Goal: Information Seeking & Learning: Check status

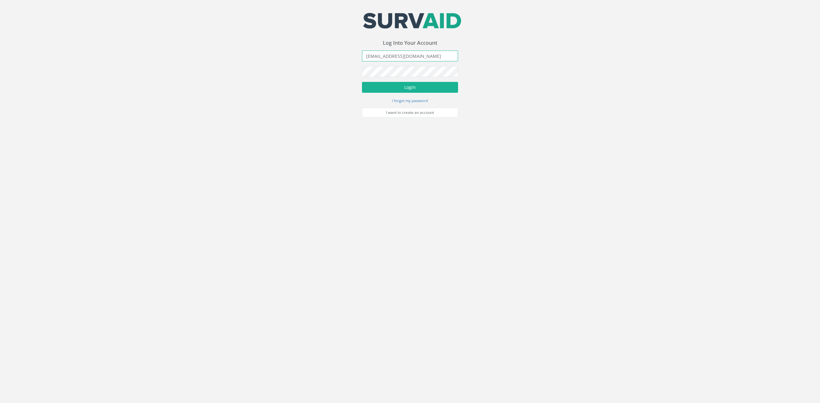
drag, startPoint x: 417, startPoint y: 56, endPoint x: 300, endPoint y: 61, distance: 116.3
click at [291, 60] on div "Your email address was sucessfully verified - please login below to continue Yo…" at bounding box center [410, 59] width 820 height 118
type input "[PERSON_NAME][EMAIL_ADDRESS][PERSON_NAME][DOMAIN_NAME]"
click at [362, 82] on button "Login" at bounding box center [410, 87] width 96 height 11
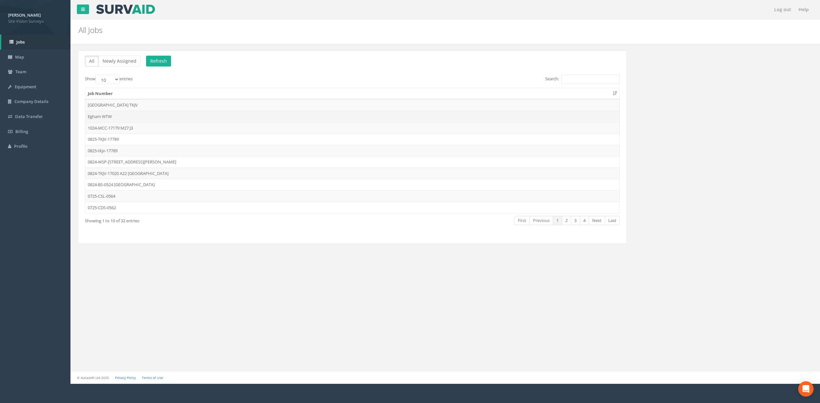
click at [145, 114] on td "Egham WTW" at bounding box center [352, 117] width 534 height 12
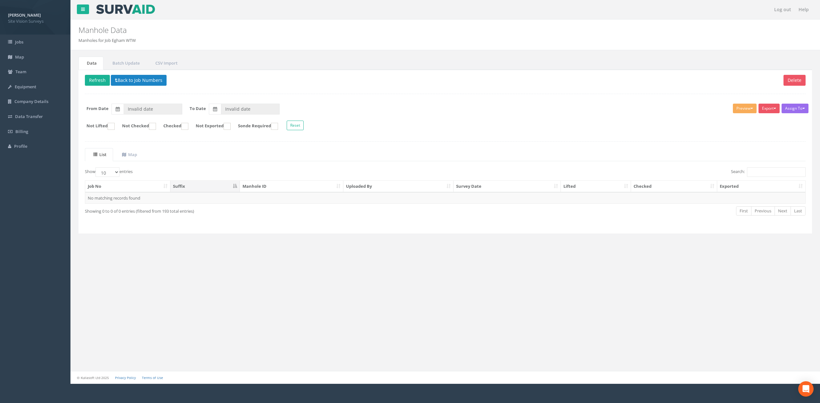
type input "[DATE]"
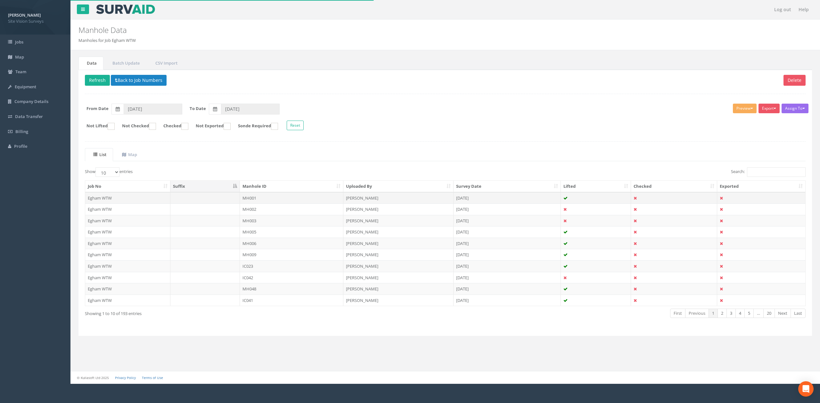
click at [366, 204] on td "[PERSON_NAME]" at bounding box center [398, 198] width 110 height 12
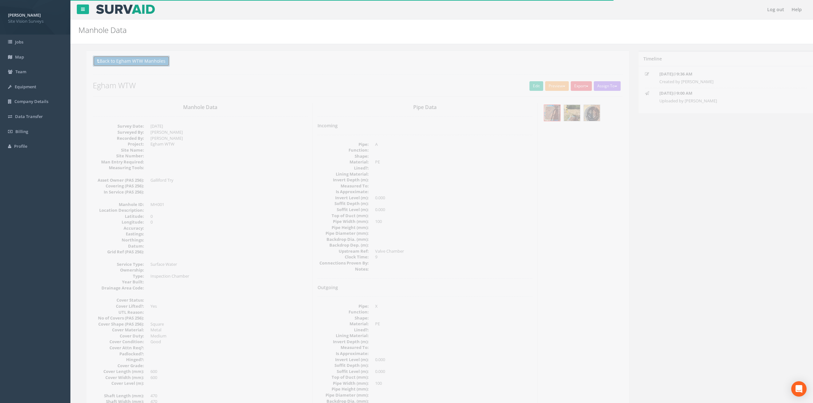
click at [139, 63] on button "Back to Egham WTW Manholes" at bounding box center [123, 61] width 77 height 11
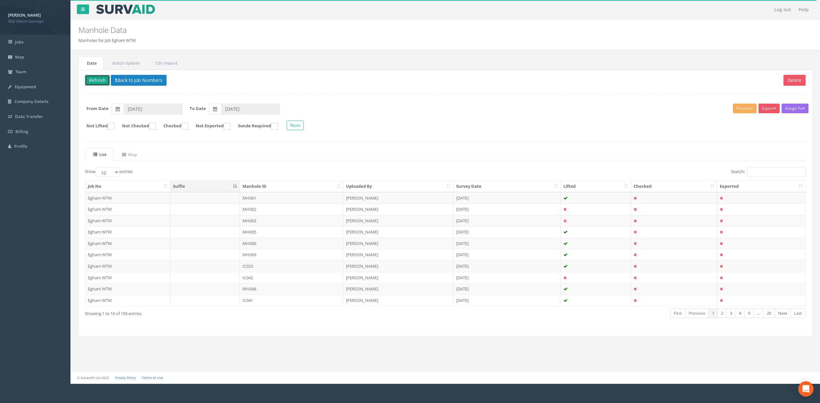
click at [98, 80] on button "Refresh" at bounding box center [97, 80] width 25 height 11
click at [302, 185] on th "Manhole ID" at bounding box center [291, 187] width 103 height 12
click at [158, 80] on button "Back to Job Numbers" at bounding box center [139, 80] width 56 height 11
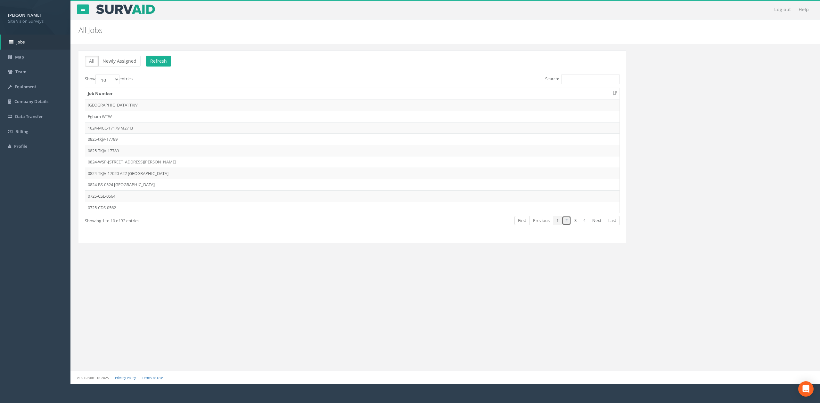
click at [409, 225] on link "2" at bounding box center [566, 220] width 9 height 9
click at [141, 163] on td "0625-GT-17681" at bounding box center [352, 162] width 534 height 12
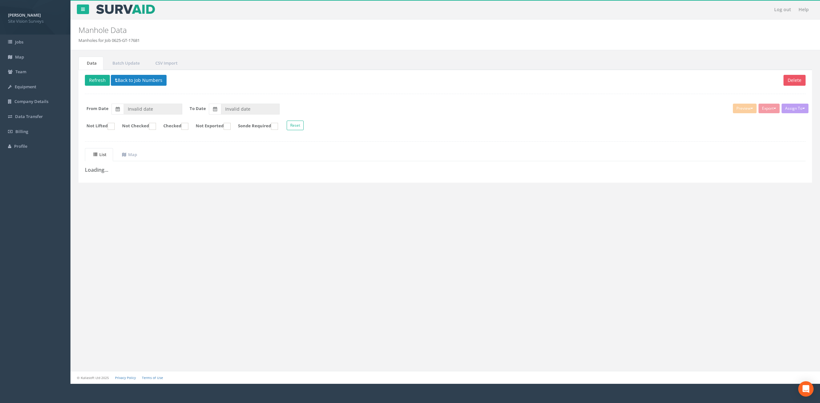
type input "[DATE]"
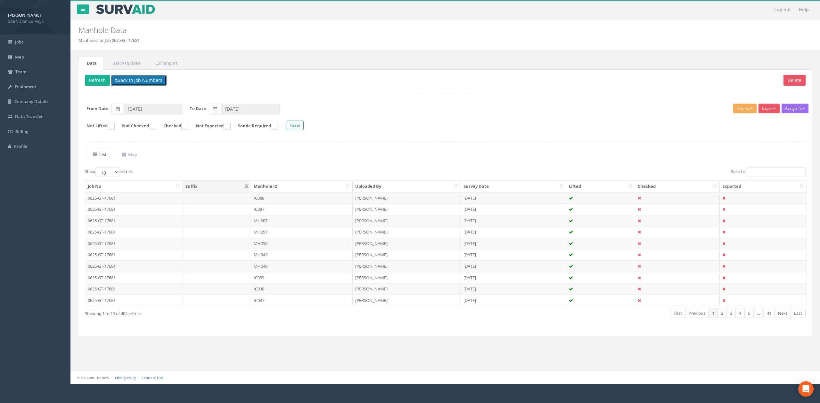
click at [134, 82] on button "Back to Job Numbers" at bounding box center [139, 80] width 56 height 11
